Goal: Task Accomplishment & Management: Use online tool/utility

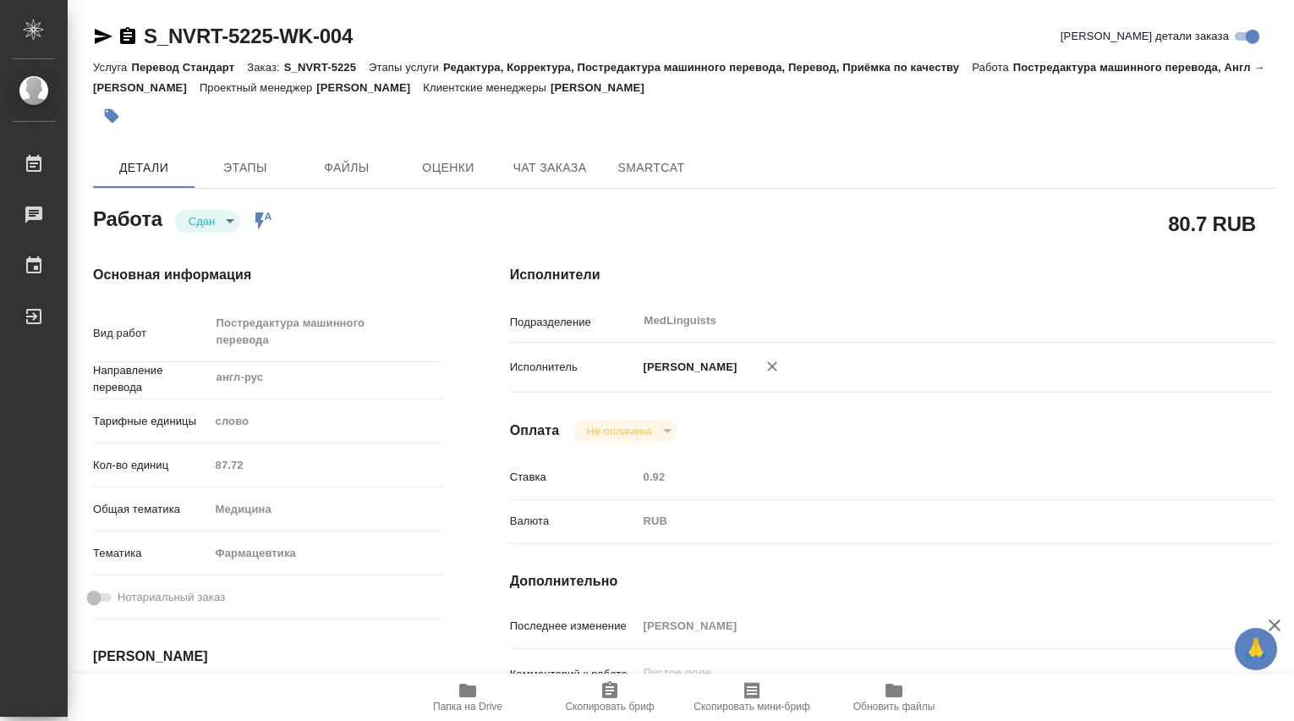
click at [169, 462] on div "Кол-во единиц 87.72" at bounding box center [267, 465] width 349 height 30
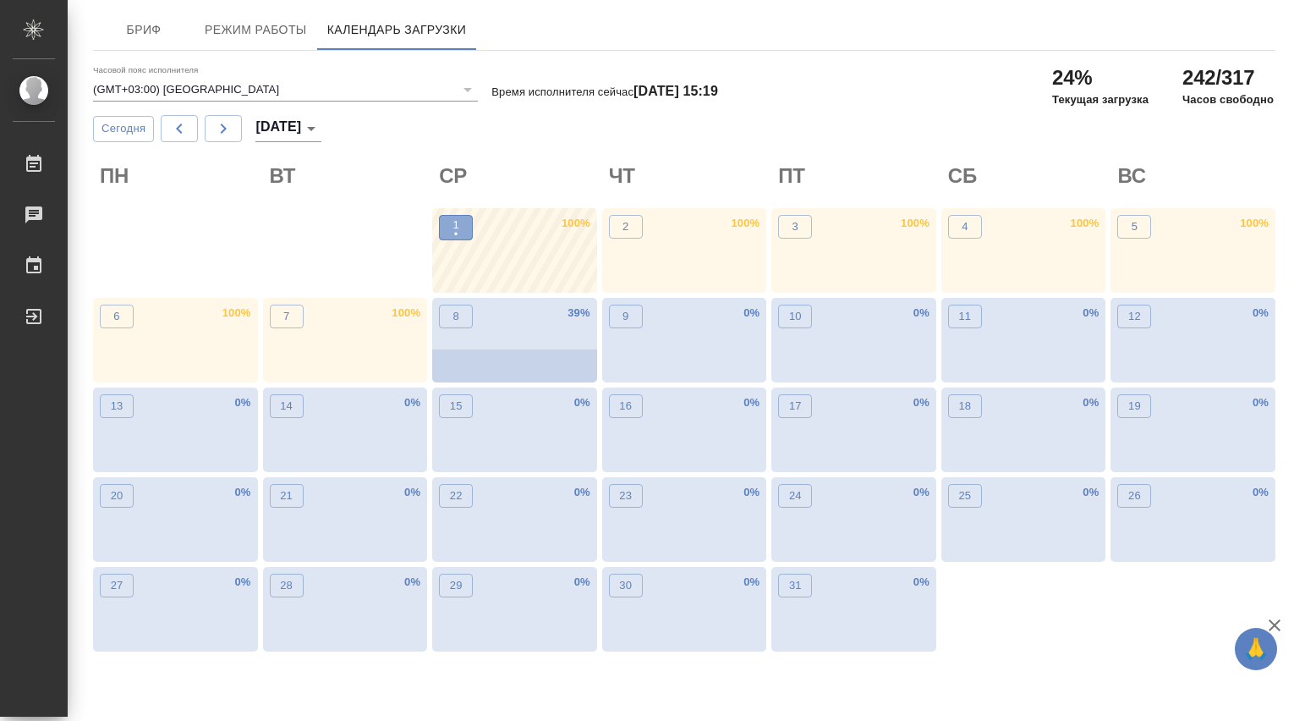
click at [448, 228] on span "1 •" at bounding box center [456, 228] width 17 height 22
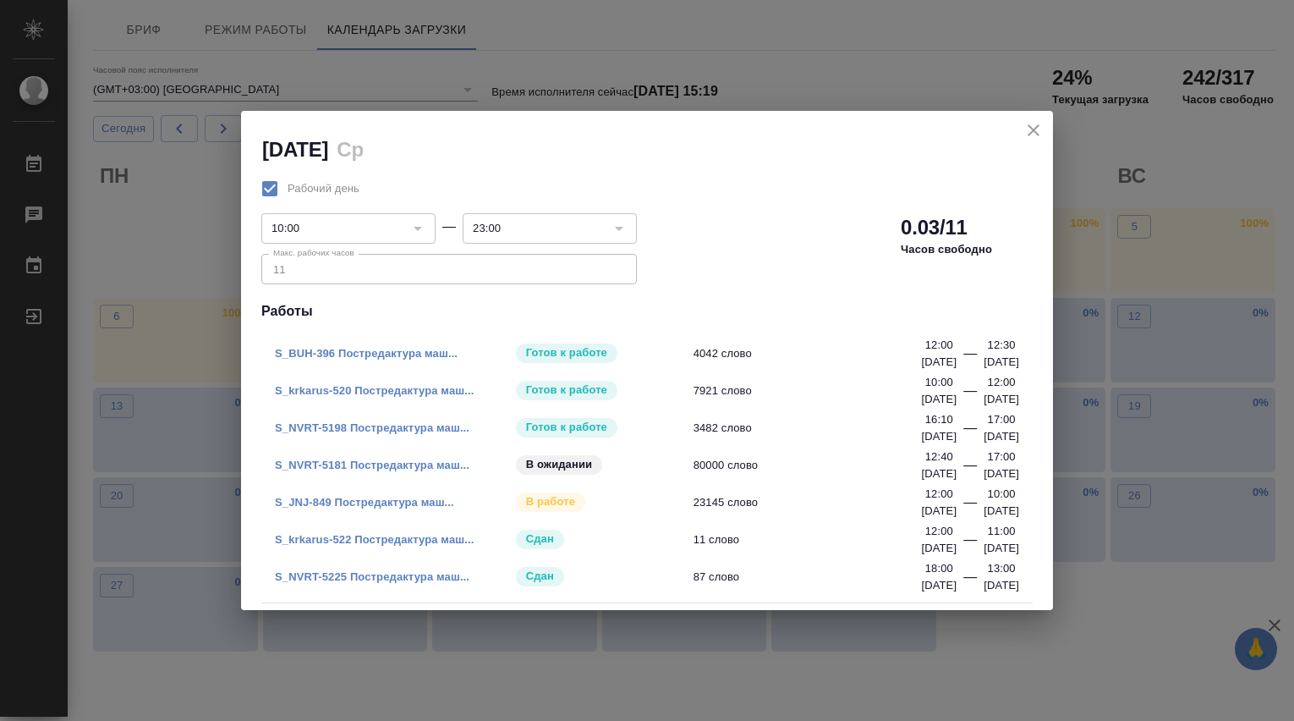
click at [415, 538] on link "S_krkarus-522 Постредактура маш..." at bounding box center [374, 539] width 199 height 13
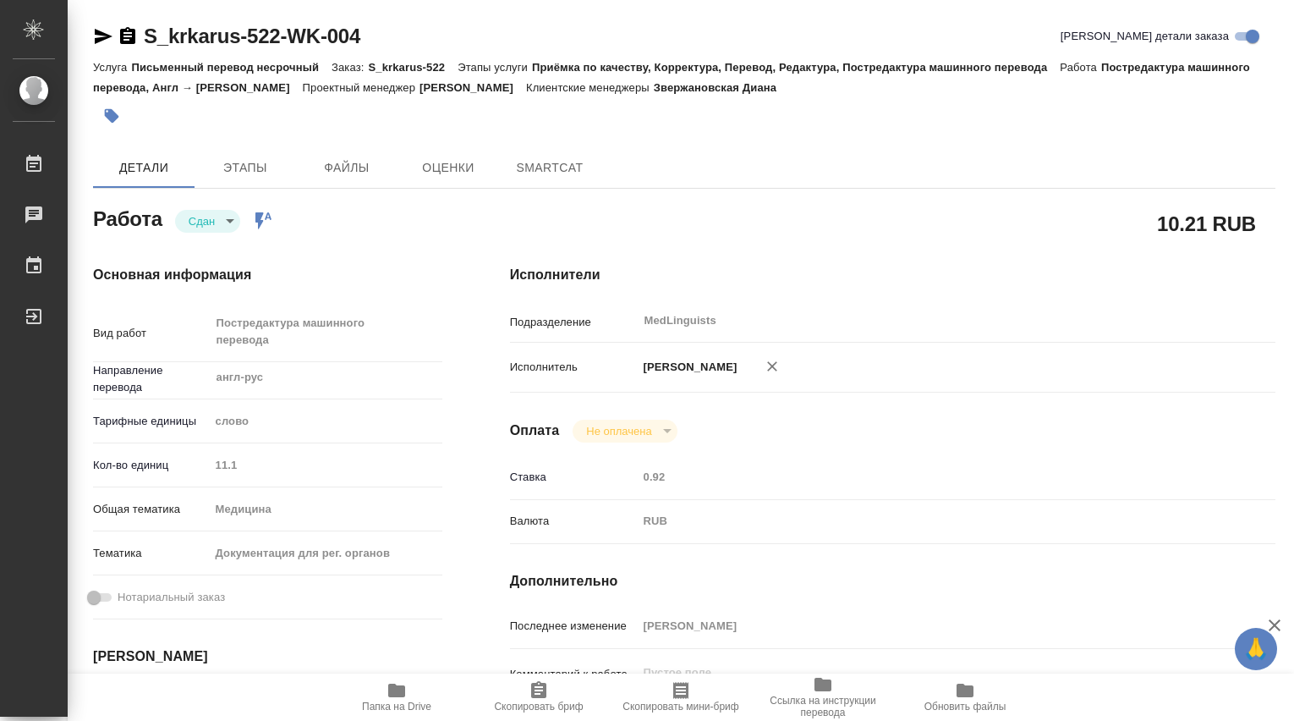
type textarea "x"
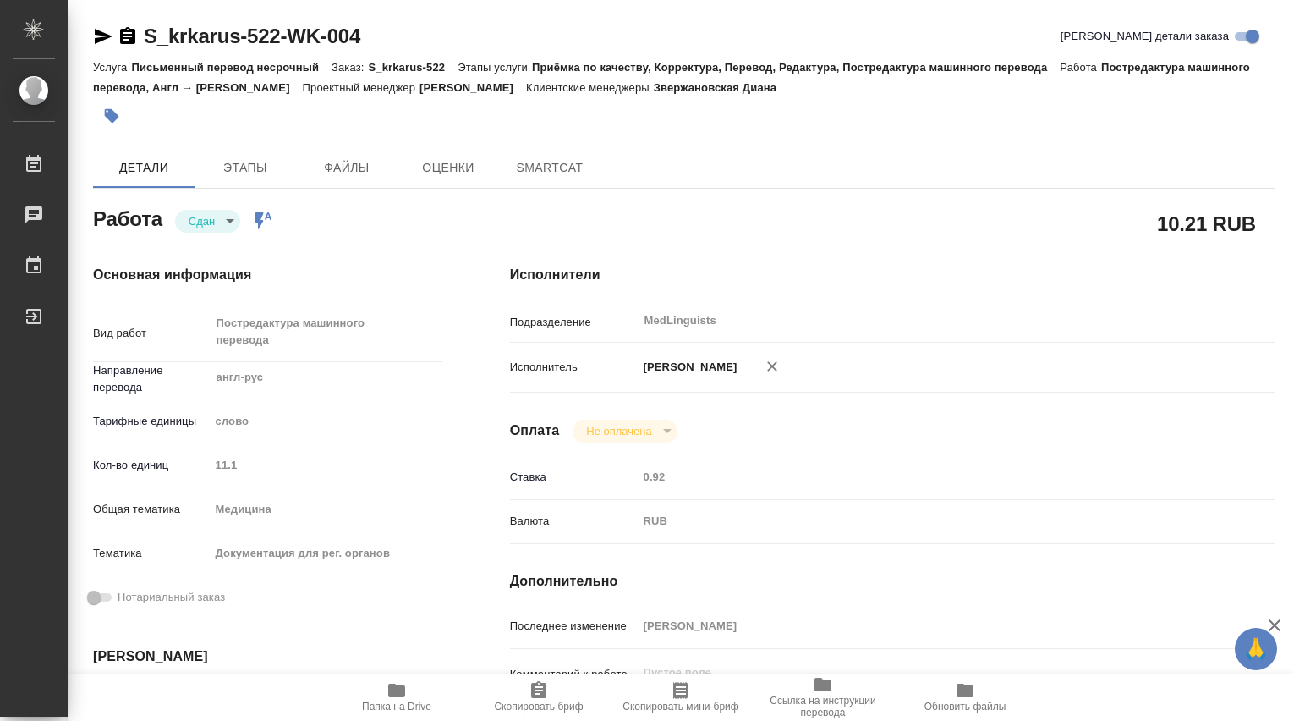
type textarea "x"
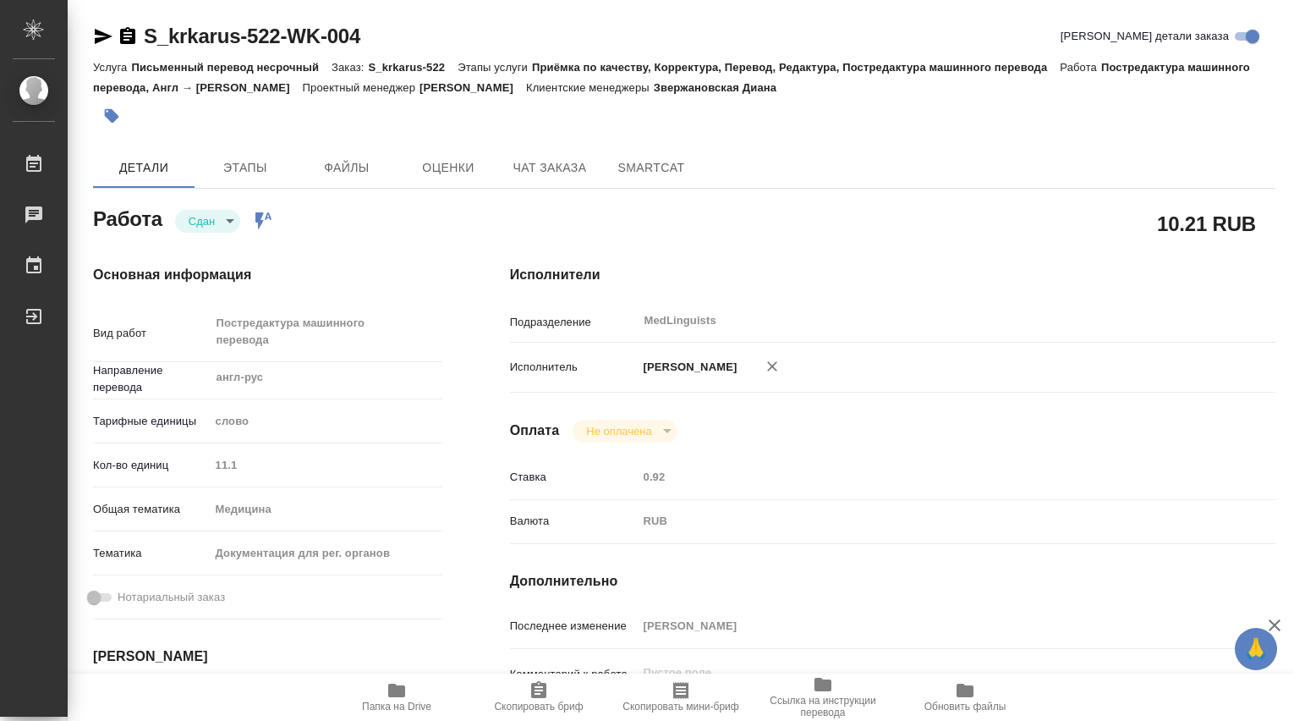
type textarea "x"
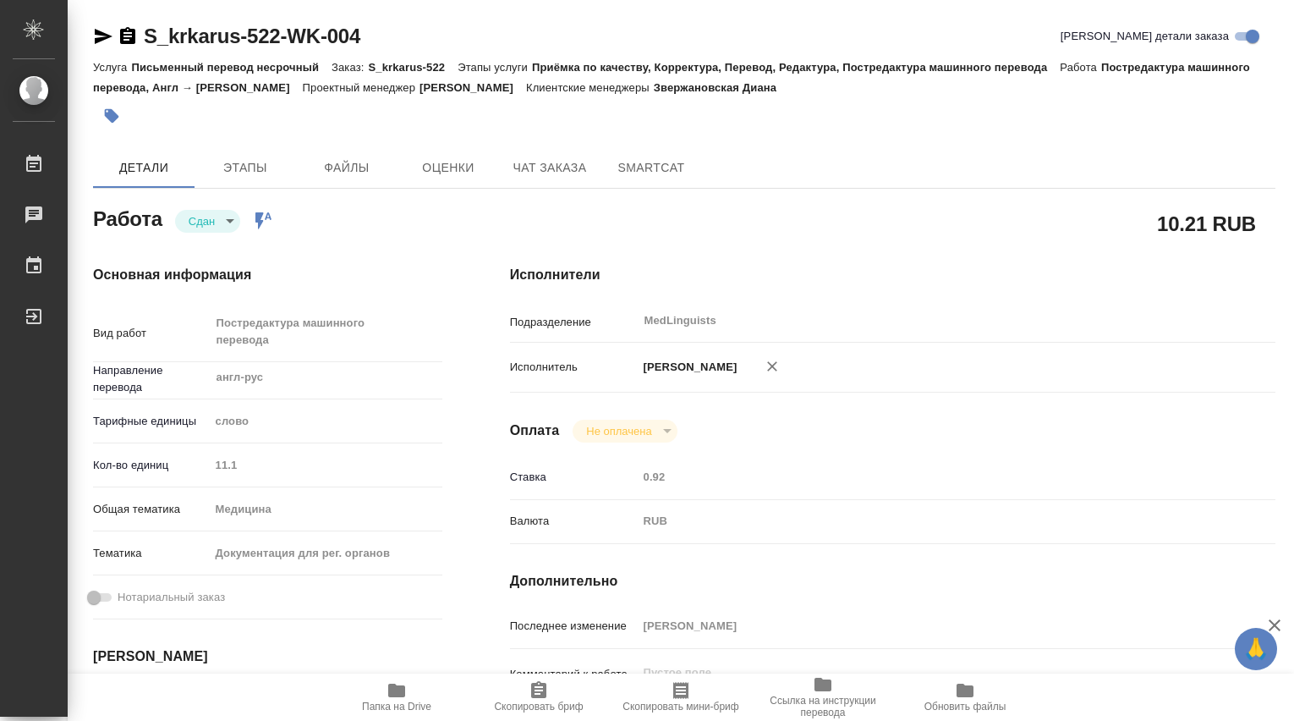
type textarea "x"
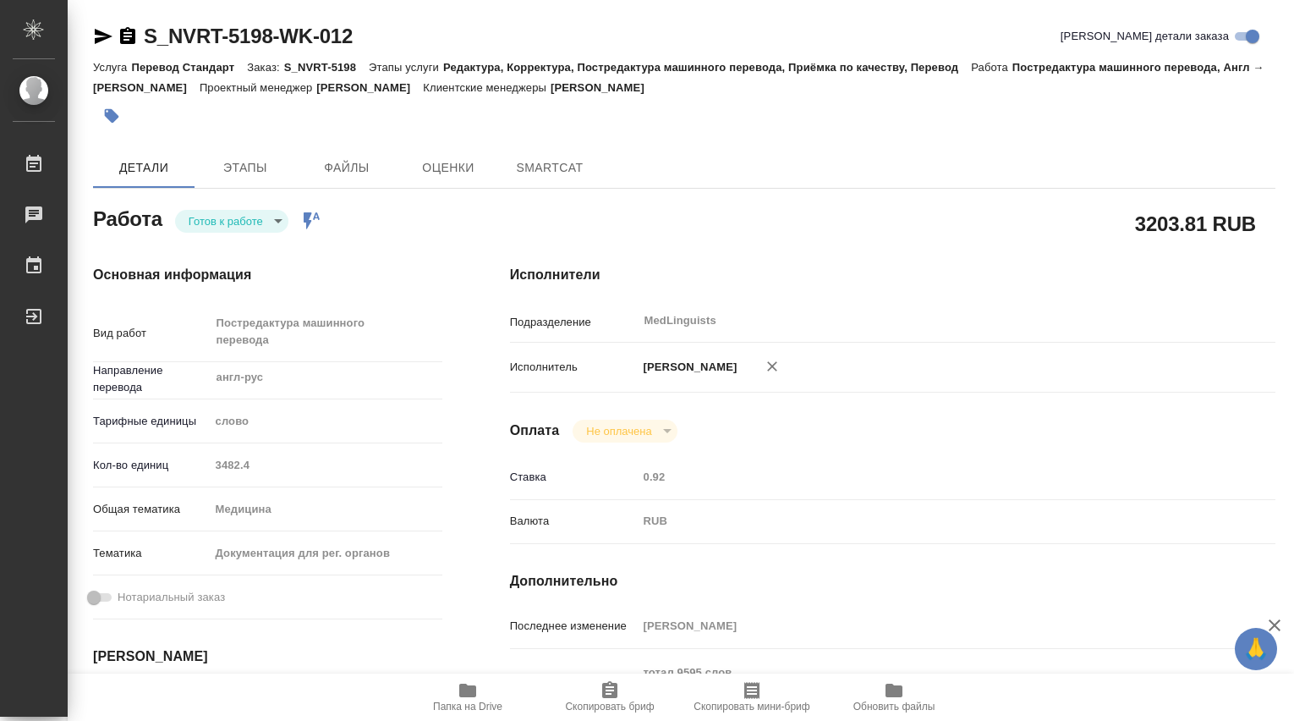
type textarea "x"
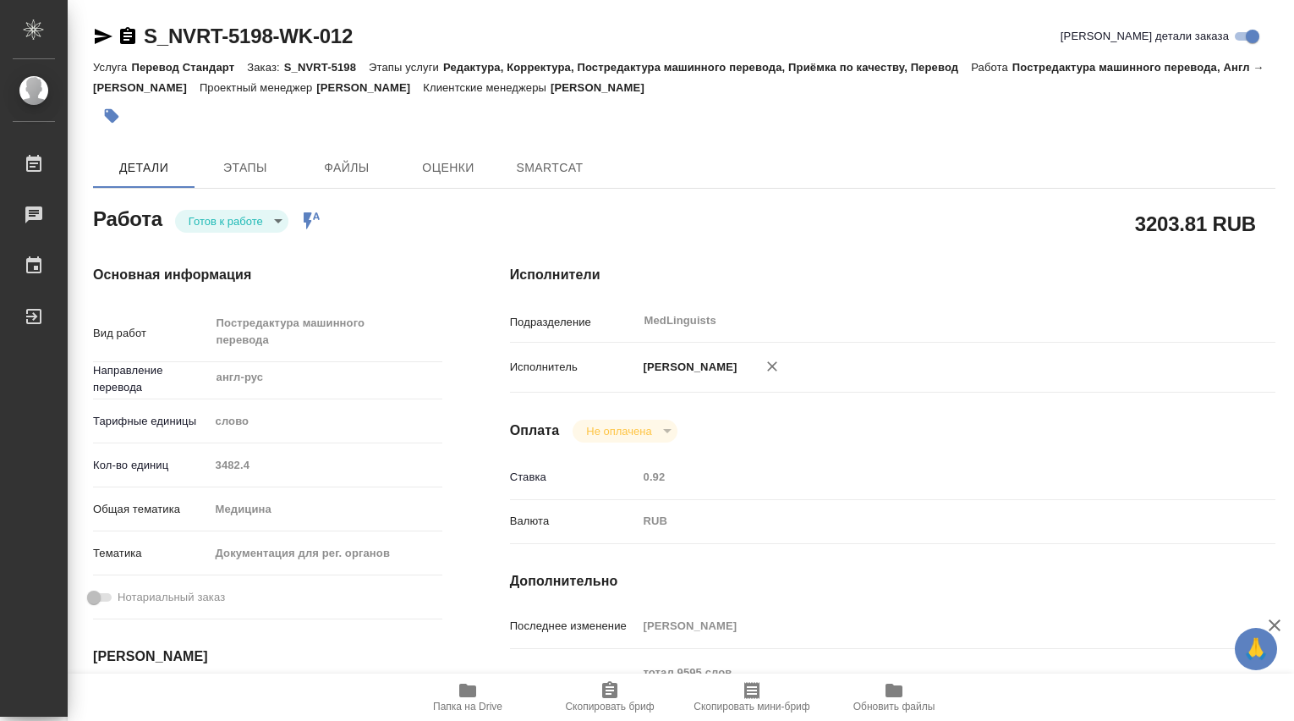
type textarea "x"
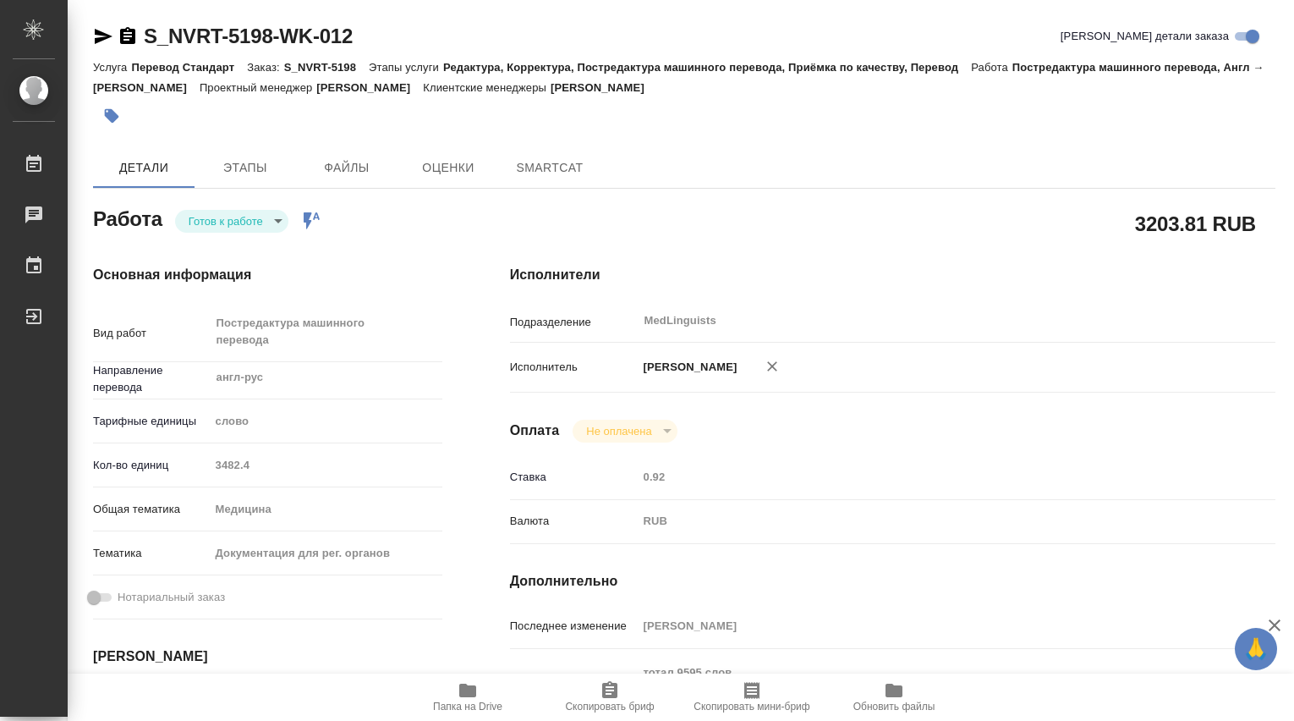
type textarea "x"
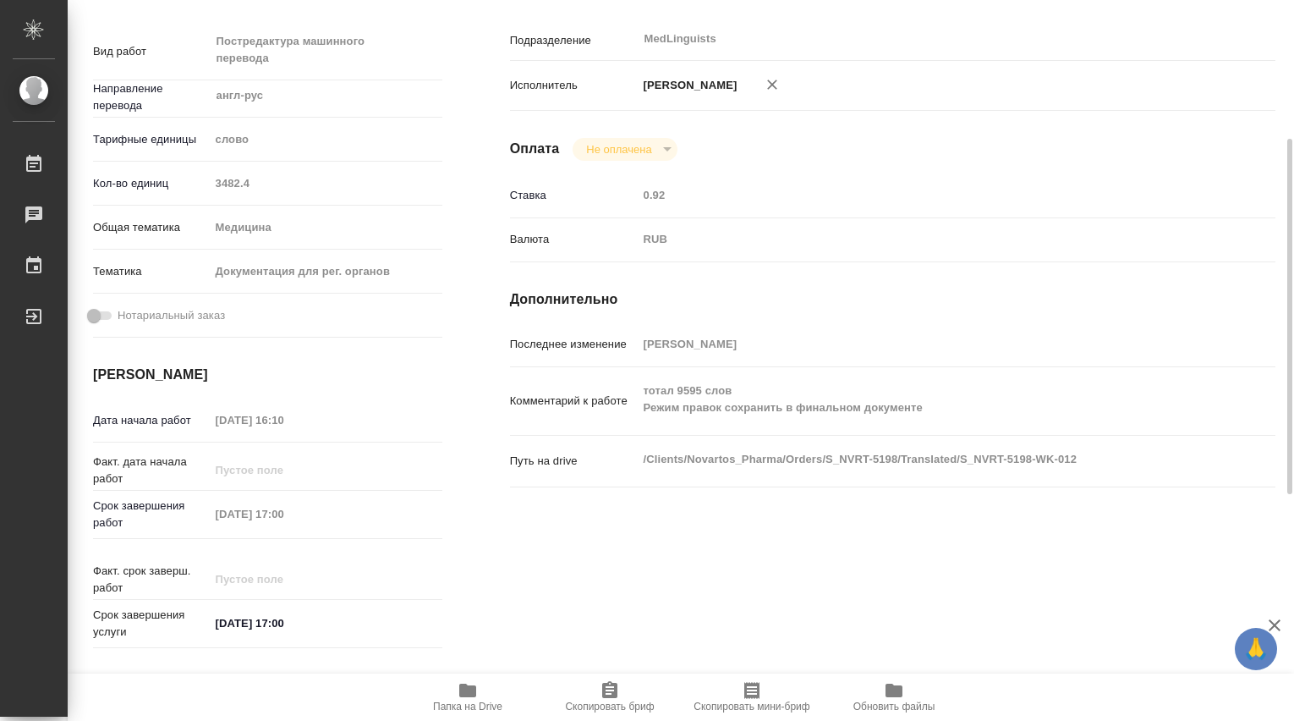
scroll to position [563, 0]
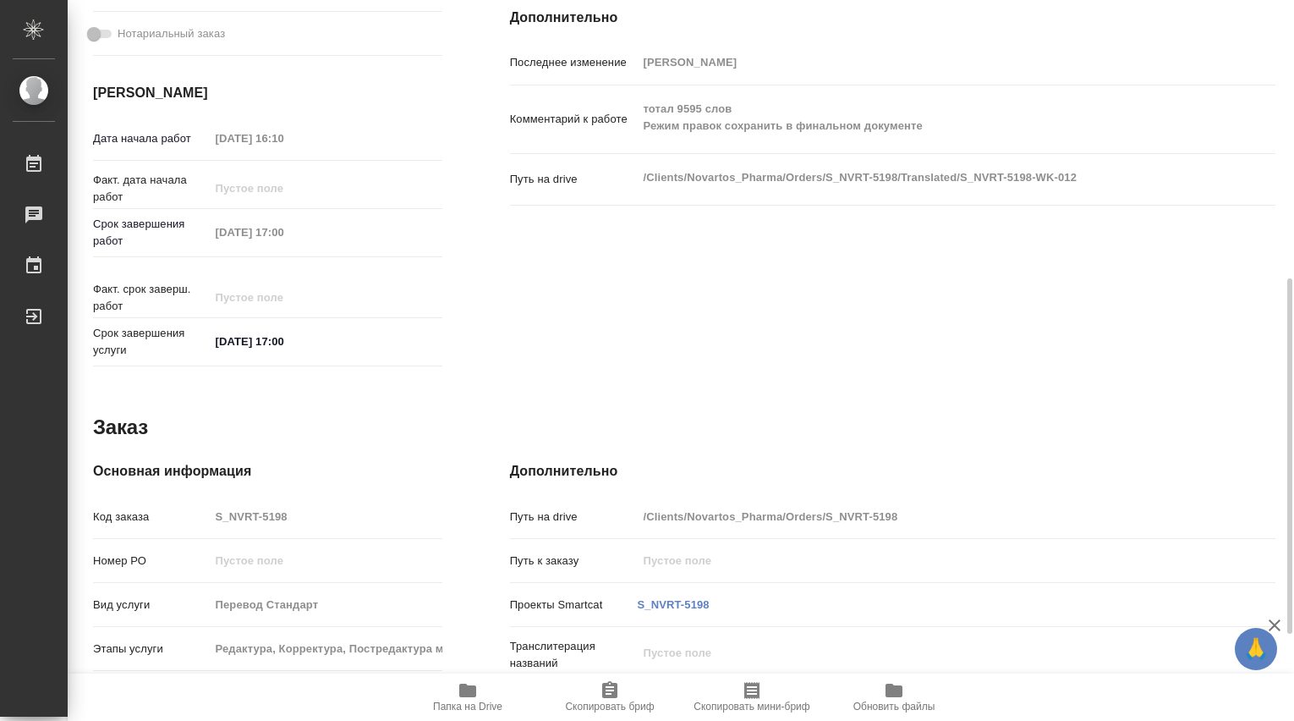
type textarea "x"
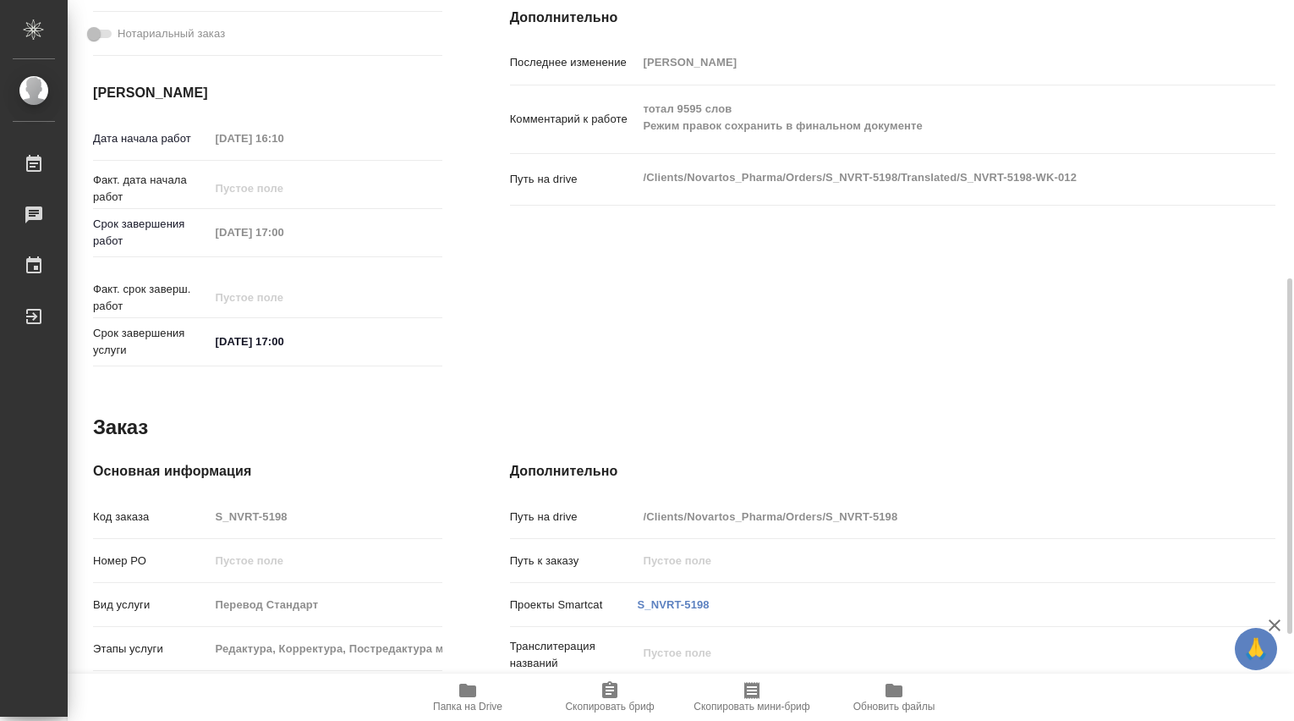
type textarea "x"
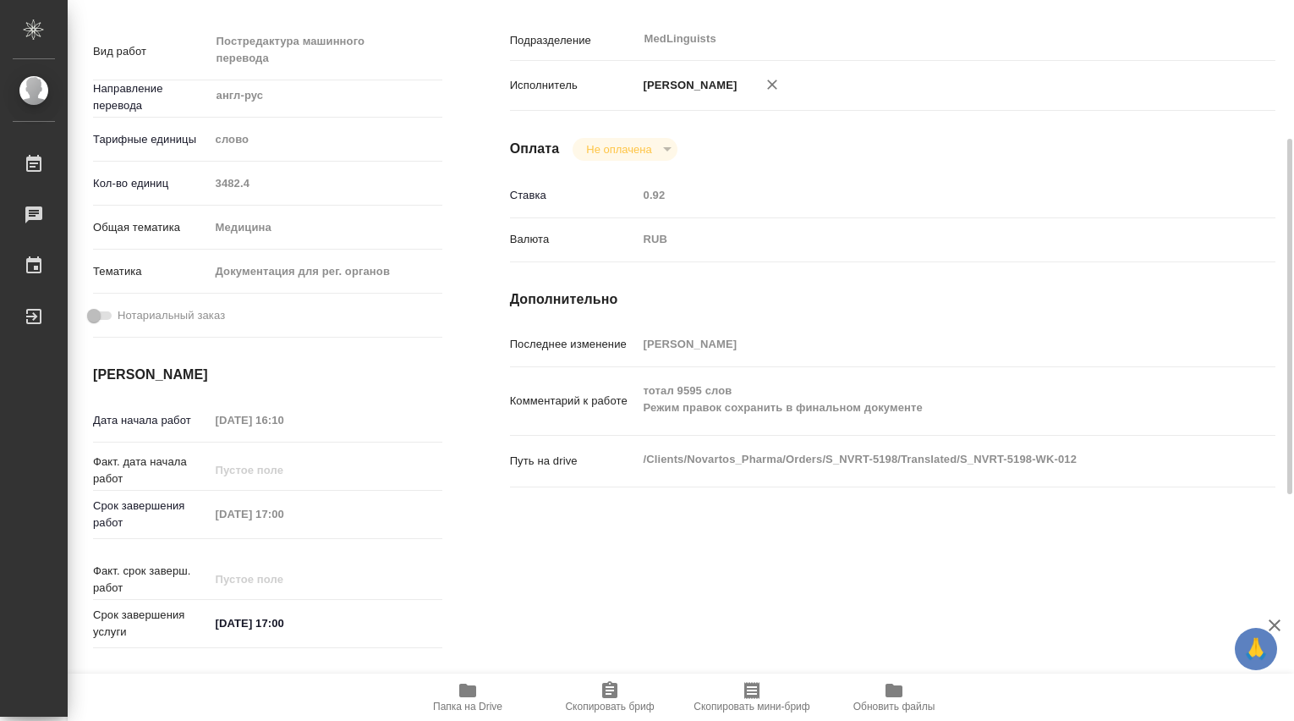
scroll to position [0, 0]
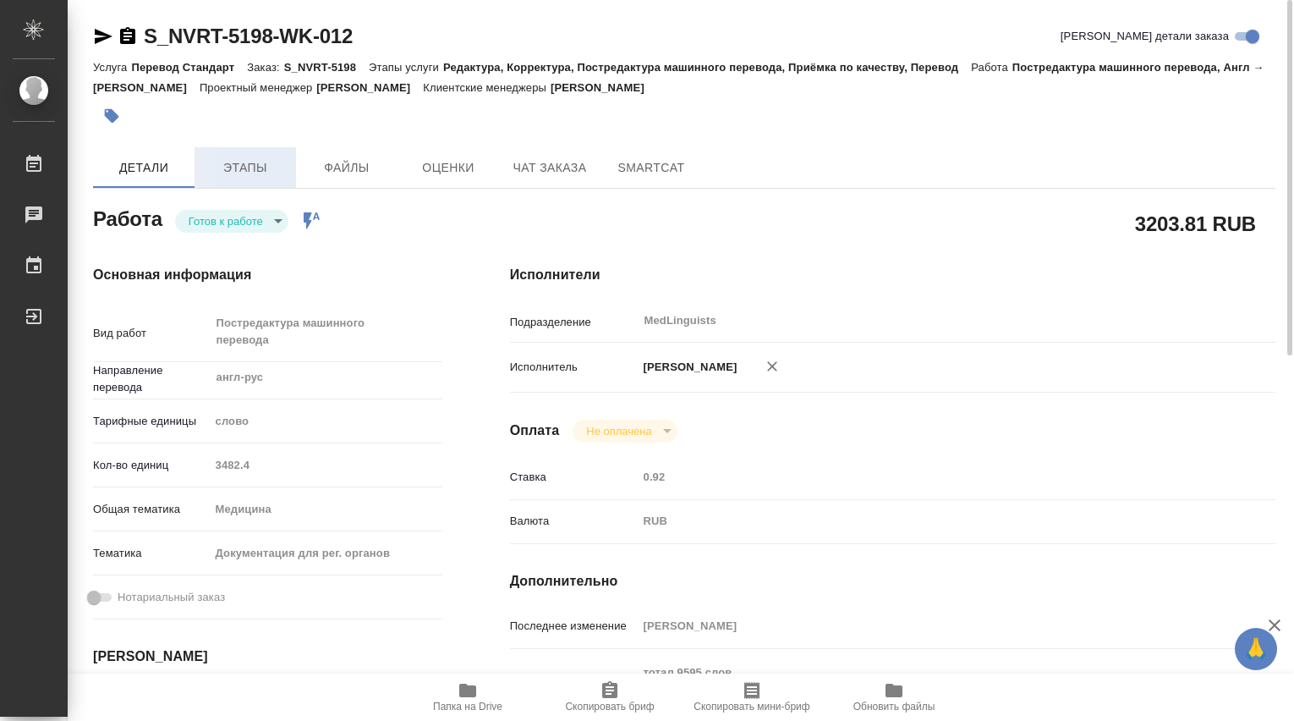
click at [246, 169] on span "Этапы" at bounding box center [245, 167] width 81 height 21
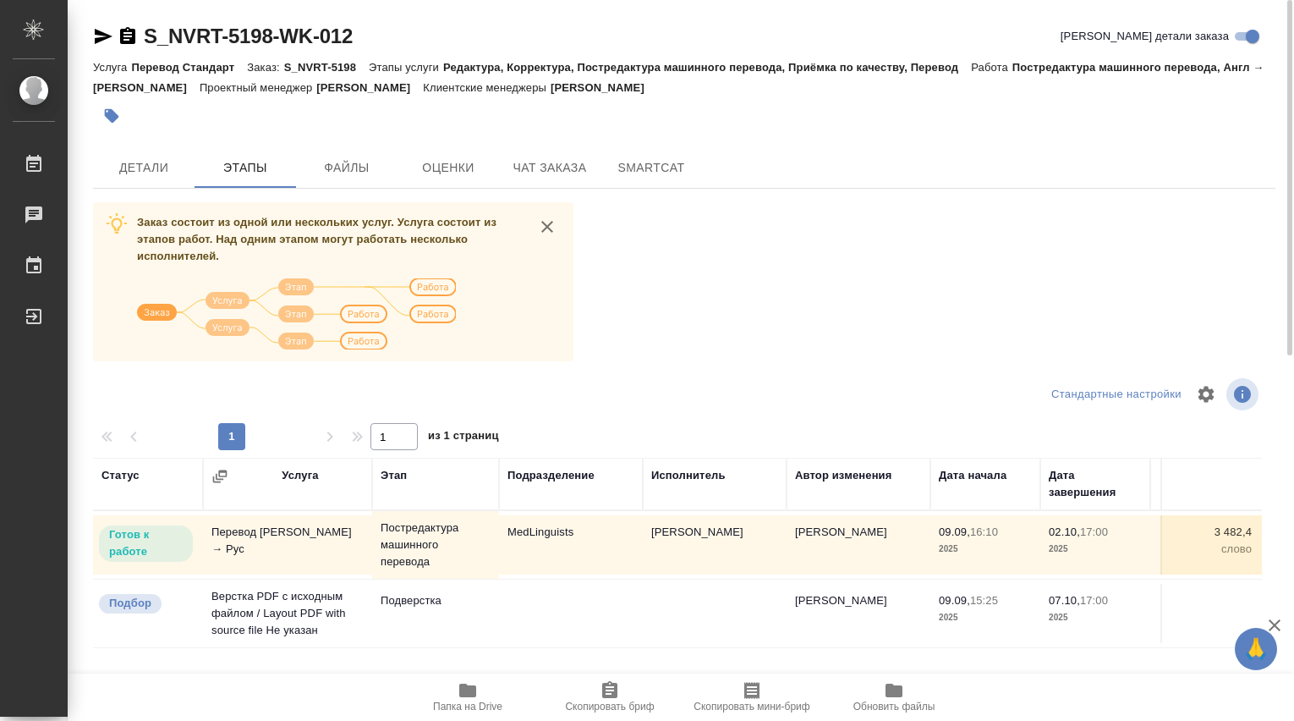
scroll to position [161, 0]
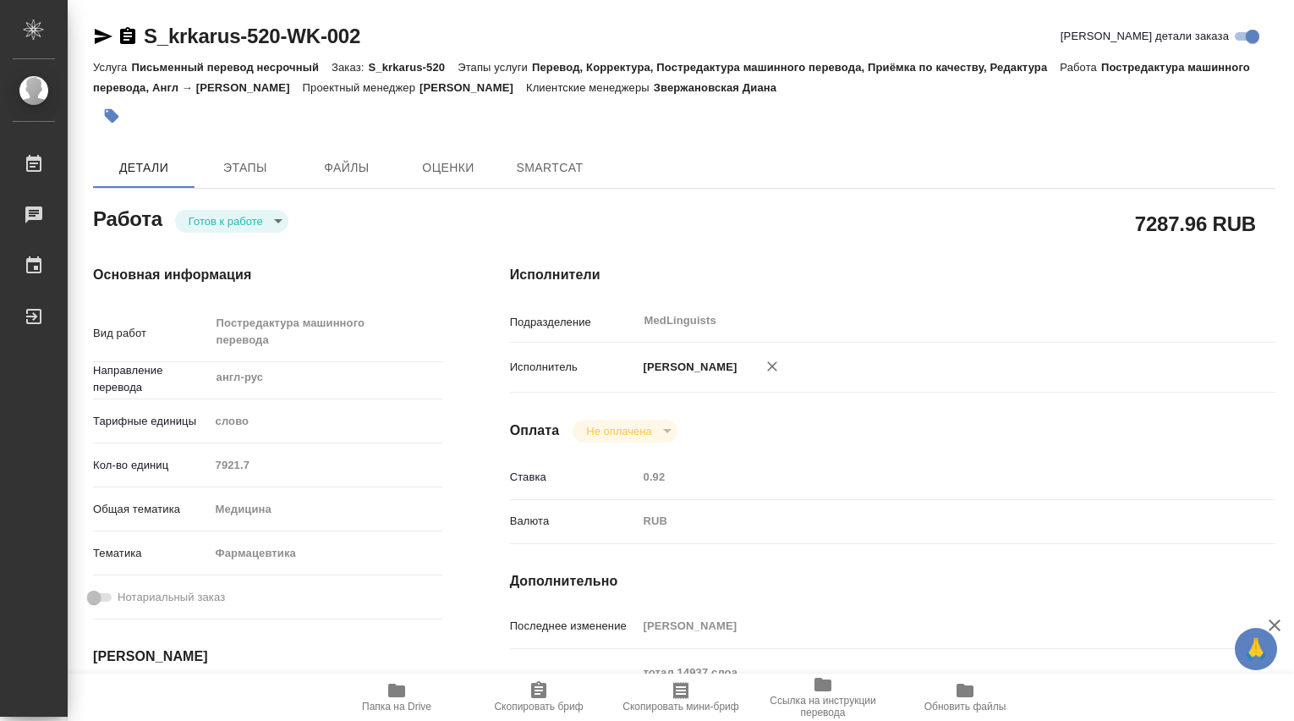
type textarea "x"
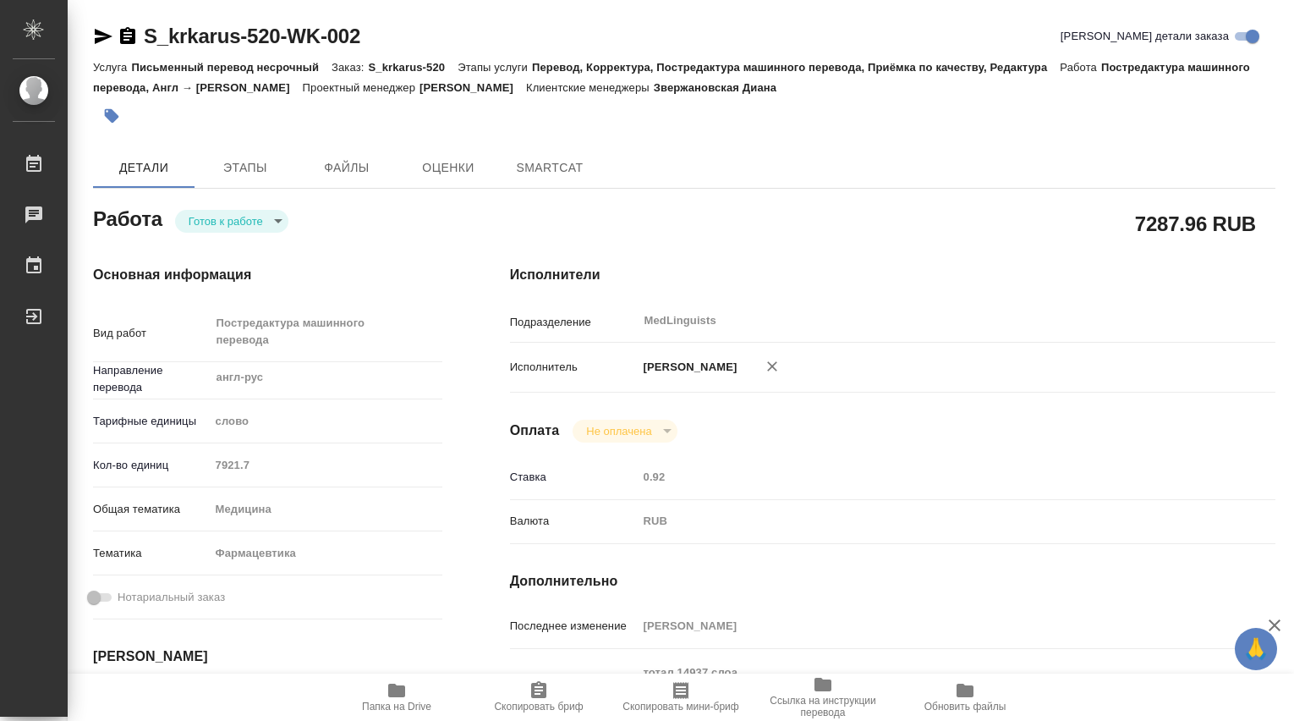
type textarea "x"
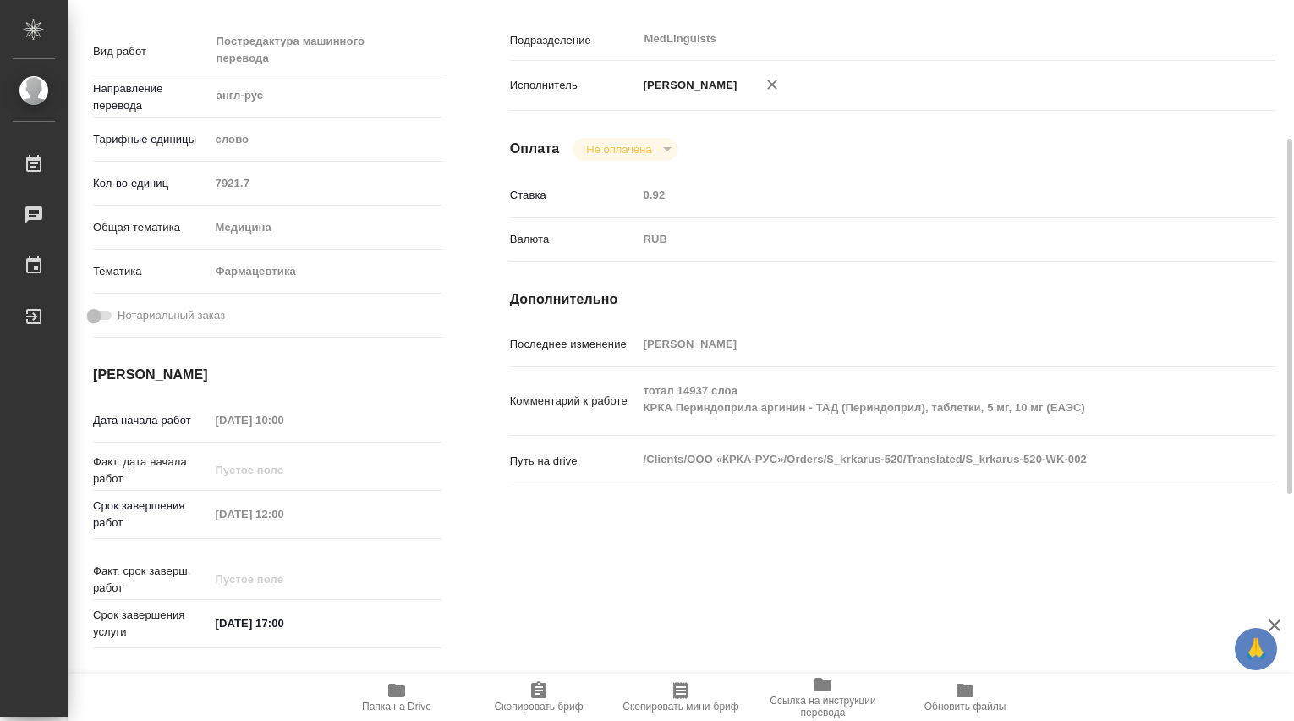
scroll to position [563, 0]
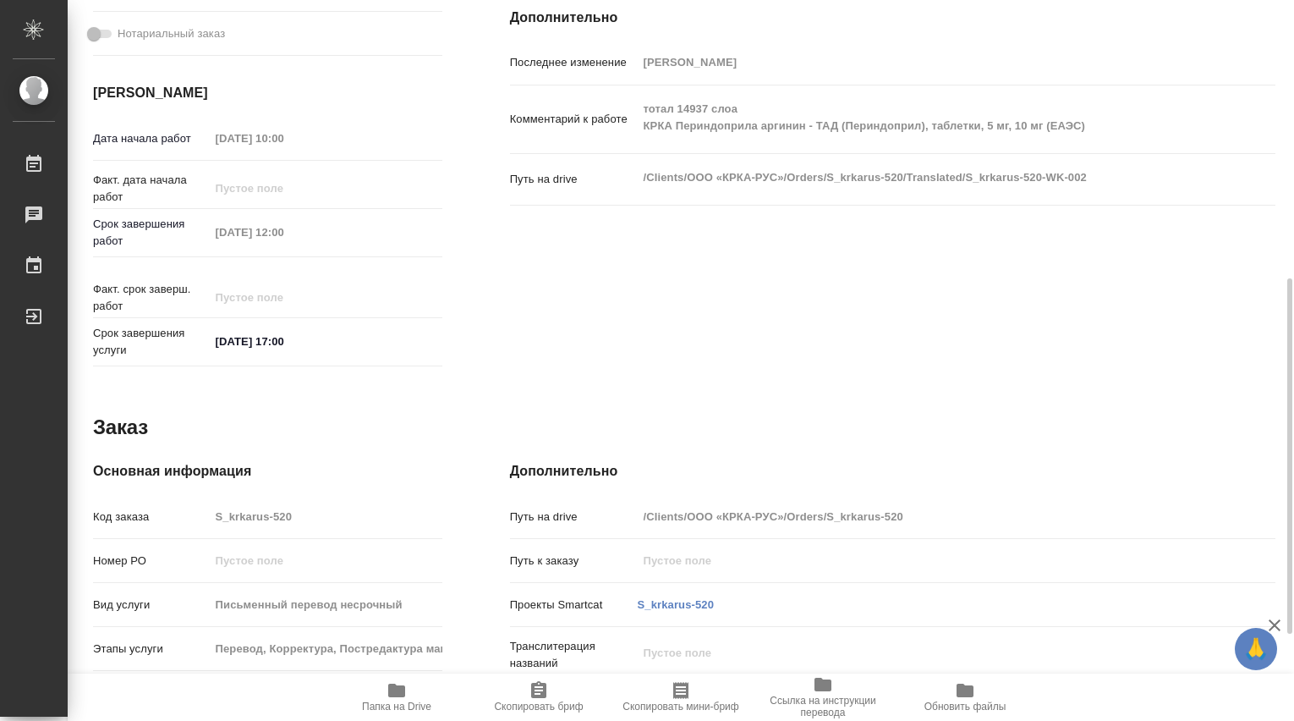
type textarea "x"
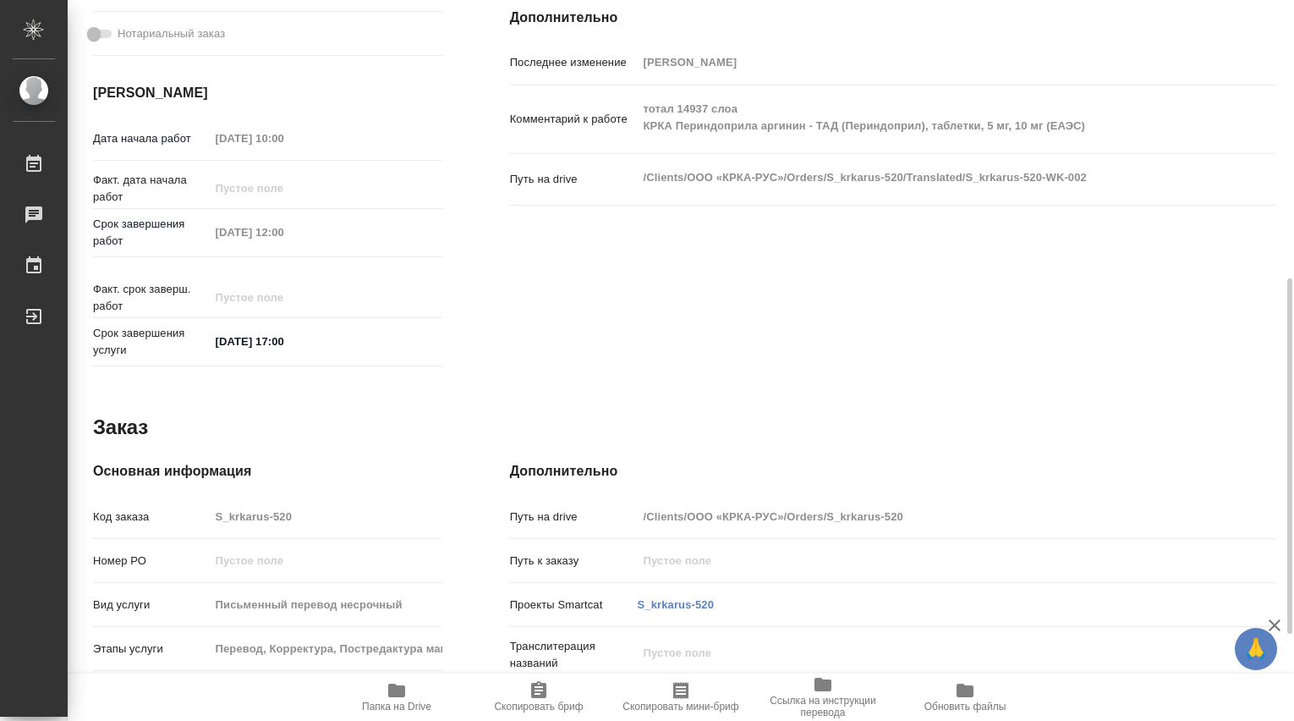
type textarea "x"
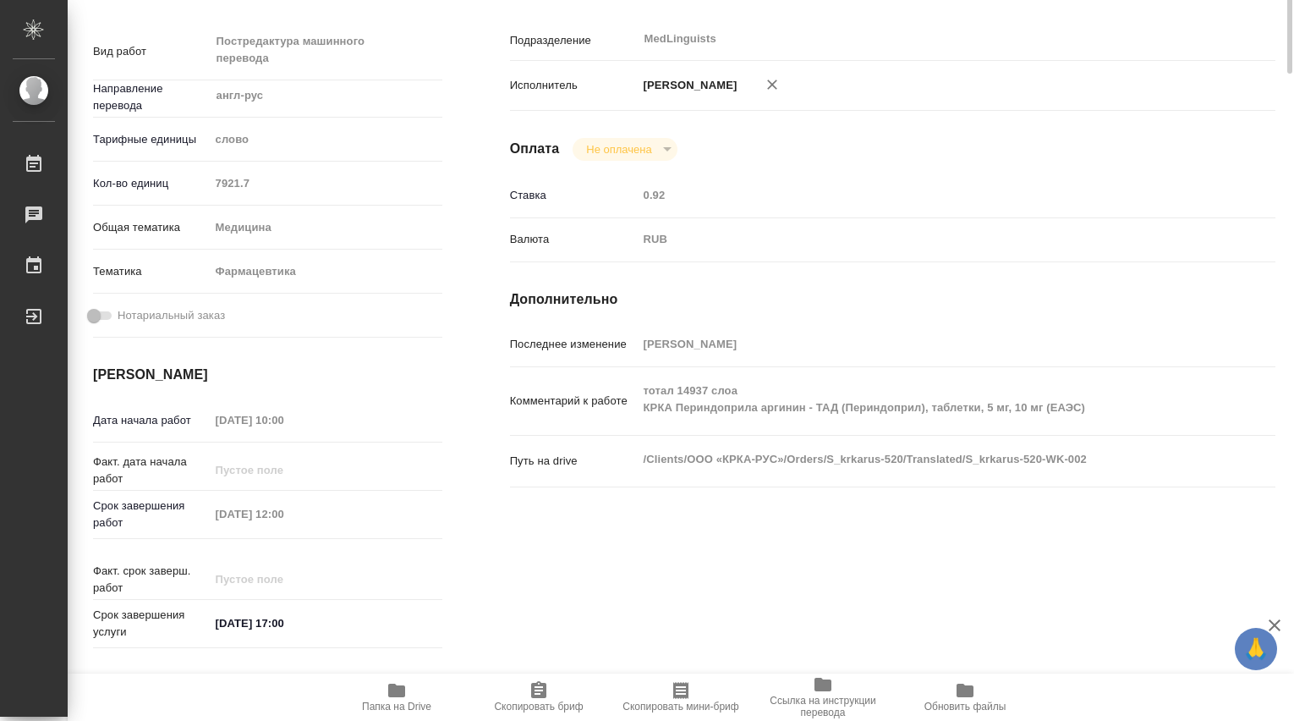
scroll to position [0, 0]
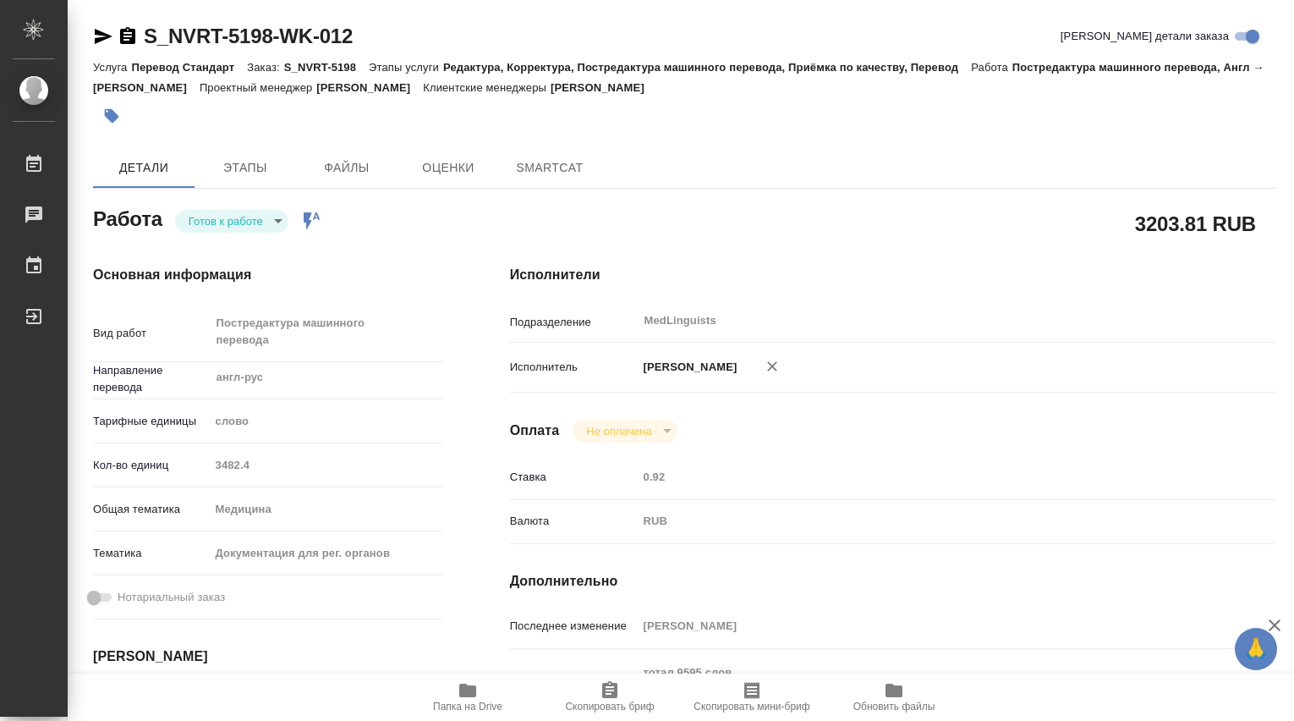
type textarea "x"
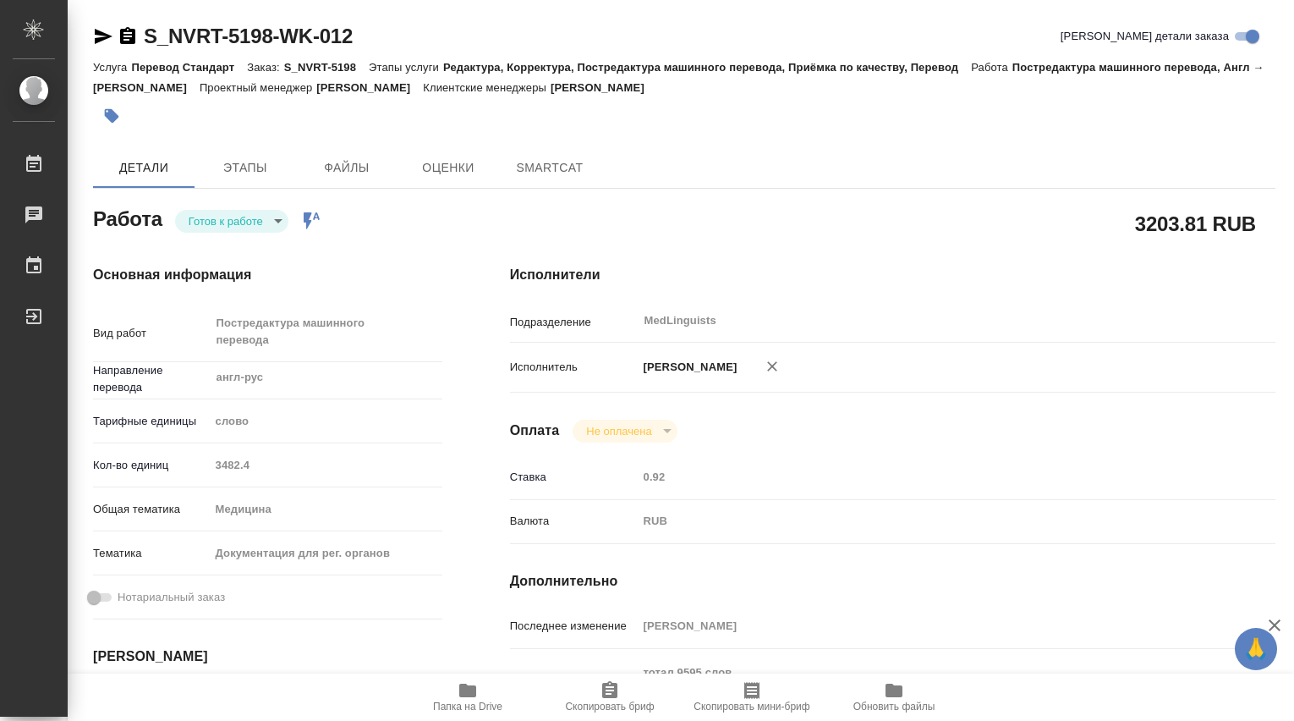
type textarea "x"
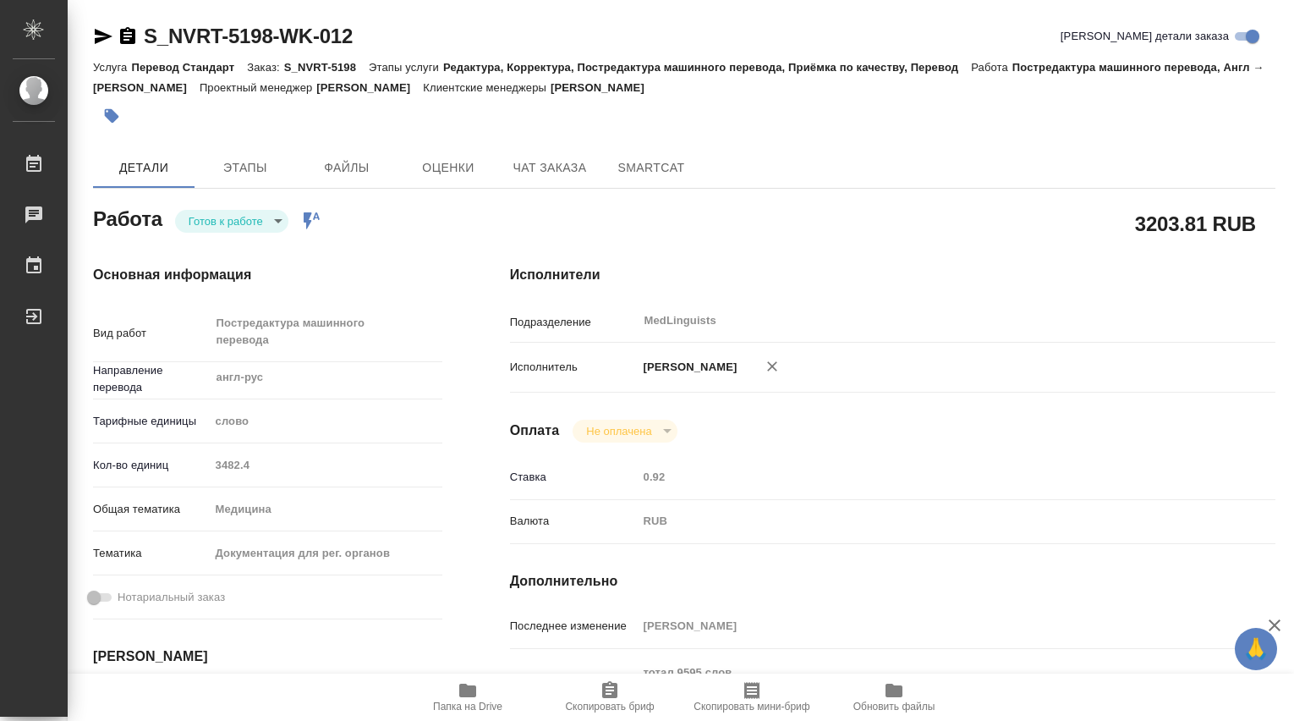
type textarea "x"
